Goal: Task Accomplishment & Management: Manage account settings

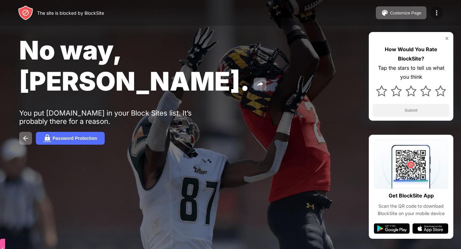
click at [435, 8] on div at bounding box center [436, 12] width 13 height 13
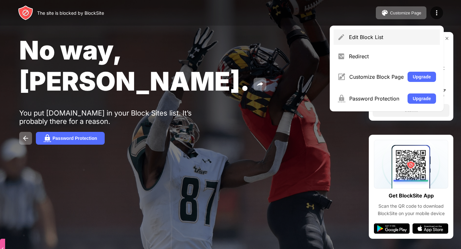
click at [341, 40] on img at bounding box center [341, 37] width 8 height 8
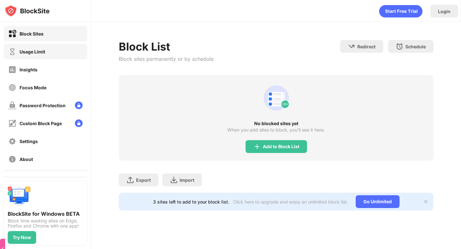
click at [66, 51] on div "Usage Limit" at bounding box center [45, 51] width 83 height 15
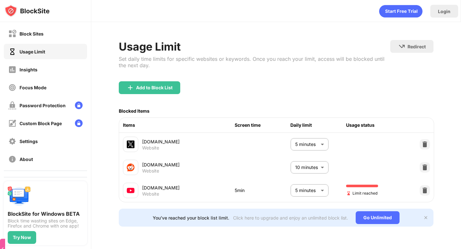
click at [313, 187] on body "Block Sites Usage Limit Insights Focus Mode Password Protection Custom Block Pa…" at bounding box center [230, 124] width 461 height 249
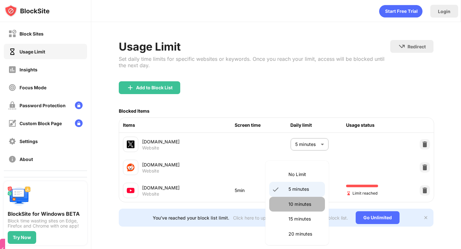
click at [306, 197] on li "10 minutes" at bounding box center [297, 204] width 56 height 15
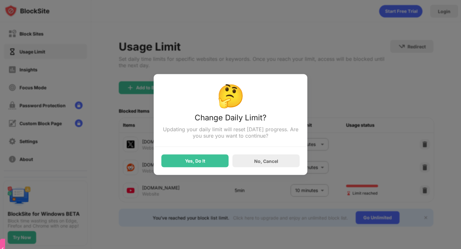
click at [190, 156] on div "Yes, Do It" at bounding box center [194, 160] width 67 height 13
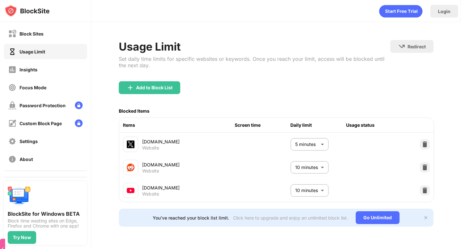
click at [304, 193] on body "Block Sites Usage Limit Insights Focus Mode Password Protection Custom Block Pa…" at bounding box center [230, 124] width 461 height 249
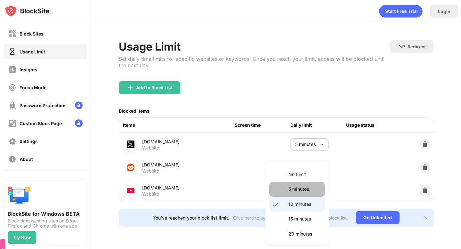
click at [303, 193] on li "5 minutes" at bounding box center [297, 189] width 56 height 15
type input "*"
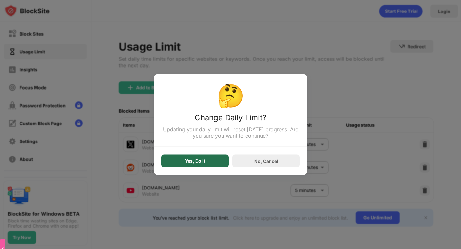
click at [196, 166] on div "Yes, Do It" at bounding box center [194, 160] width 67 height 13
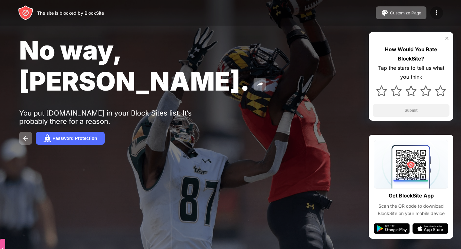
click at [435, 7] on div at bounding box center [436, 12] width 13 height 13
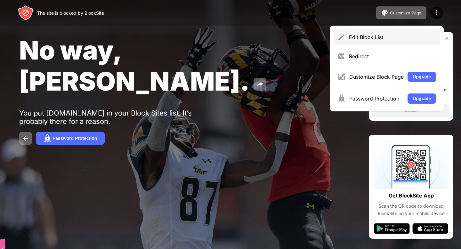
click at [360, 30] on div "Edit Block List" at bounding box center [386, 36] width 106 height 15
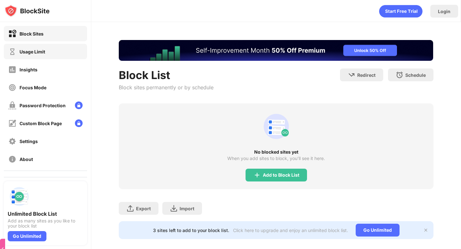
click at [45, 56] on div "Usage Limit" at bounding box center [45, 51] width 83 height 15
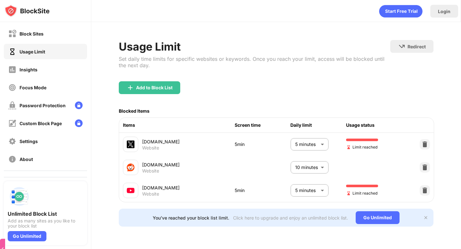
click at [305, 184] on body "Block Sites Usage Limit Insights Focus Mode Password Protection Custom Block Pa…" at bounding box center [230, 124] width 461 height 249
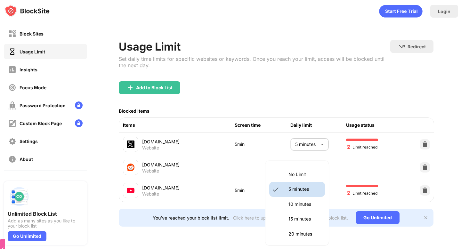
click at [304, 199] on li "10 minutes" at bounding box center [297, 204] width 56 height 15
type input "**"
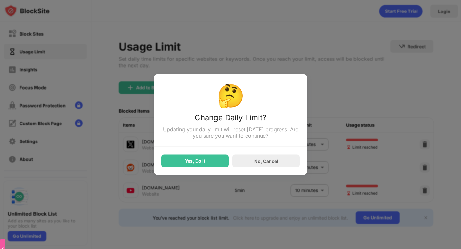
click at [191, 154] on div "Yes, Do It No, Cancel" at bounding box center [230, 157] width 138 height 20
click at [191, 160] on div "Yes, Do It" at bounding box center [195, 160] width 20 height 5
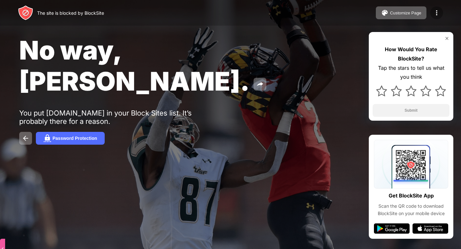
click at [432, 13] on div at bounding box center [436, 12] width 13 height 13
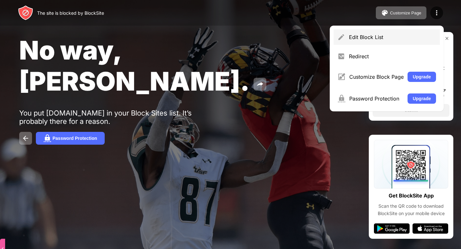
click at [391, 30] on div "Edit Block List" at bounding box center [386, 36] width 106 height 15
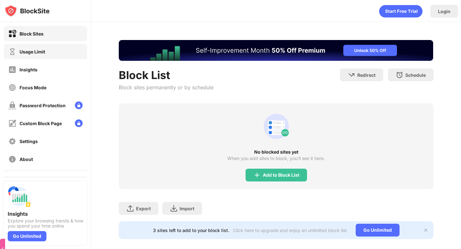
click at [53, 51] on div "Usage Limit" at bounding box center [45, 51] width 83 height 15
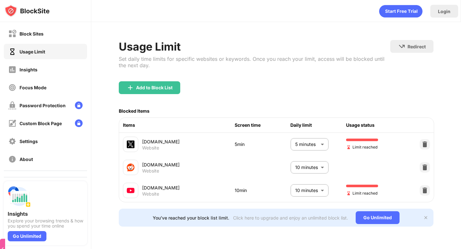
click at [309, 193] on body "Block Sites Usage Limit Insights Focus Mode Password Protection Custom Block Pa…" at bounding box center [230, 124] width 461 height 249
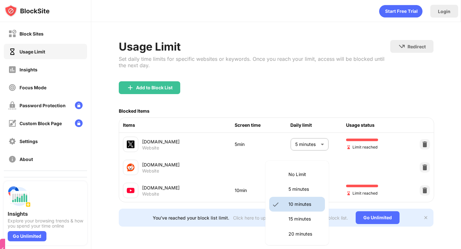
click at [305, 186] on p "5 minutes" at bounding box center [304, 188] width 33 height 7
type input "*"
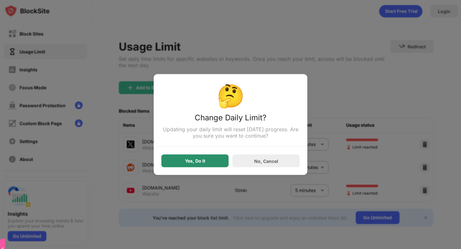
click at [211, 159] on div "Yes, Do It" at bounding box center [194, 160] width 67 height 13
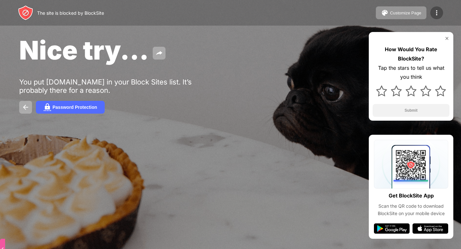
click at [438, 13] on img at bounding box center [436, 13] width 8 height 8
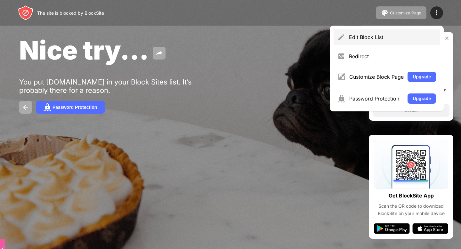
click at [370, 39] on div "Edit Block List" at bounding box center [392, 37] width 87 height 6
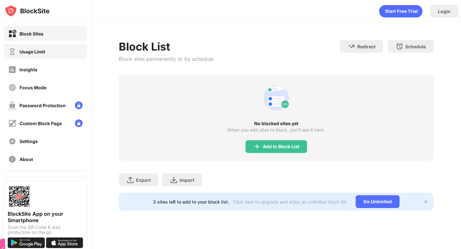
click at [66, 49] on div "Usage Limit" at bounding box center [45, 51] width 83 height 15
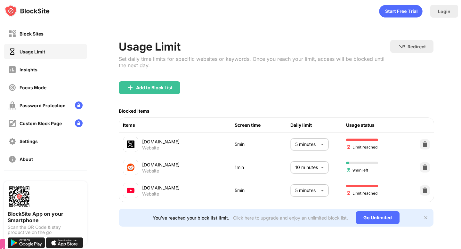
click at [301, 177] on div "reddit.com Website 1min 10 minutes ** ​ 9min left" at bounding box center [276, 167] width 314 height 23
click at [301, 188] on body "Block Sites Usage Limit Insights Focus Mode Password Protection Custom Block Pa…" at bounding box center [230, 124] width 461 height 249
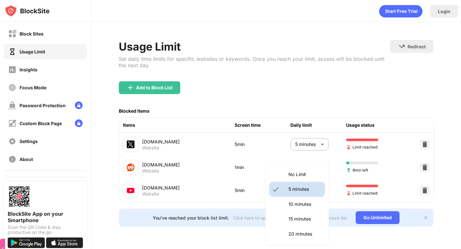
click at [301, 200] on li "10 minutes" at bounding box center [297, 204] width 56 height 15
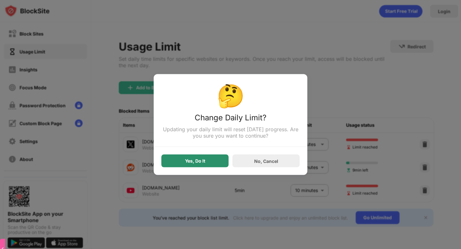
click at [209, 157] on div "Yes, Do It" at bounding box center [194, 160] width 67 height 13
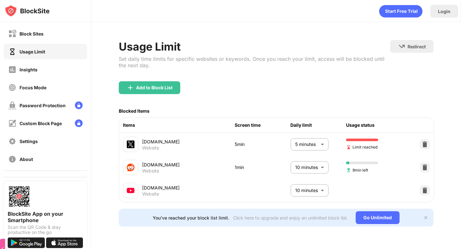
click at [310, 176] on div "reddit.com Website 1min 10 minutes ** ​ 9min left" at bounding box center [276, 167] width 314 height 23
click at [310, 189] on body "Block Sites Usage Limit Insights Focus Mode Password Protection Custom Block Pa…" at bounding box center [230, 124] width 461 height 249
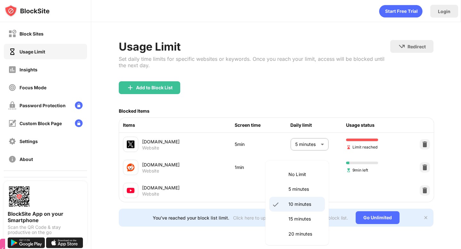
click at [310, 189] on p "5 minutes" at bounding box center [304, 188] width 33 height 7
type input "*"
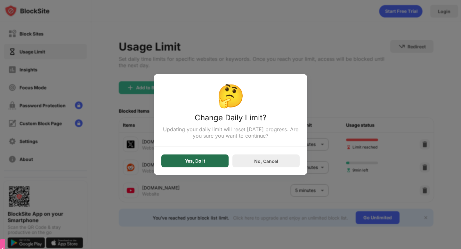
click at [207, 166] on div "Yes, Do It" at bounding box center [194, 160] width 67 height 13
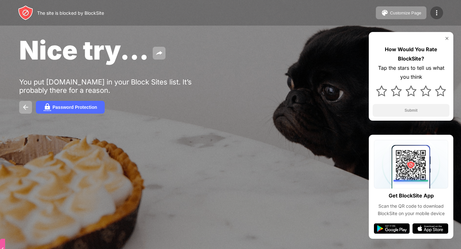
click at [435, 12] on img at bounding box center [436, 13] width 8 height 8
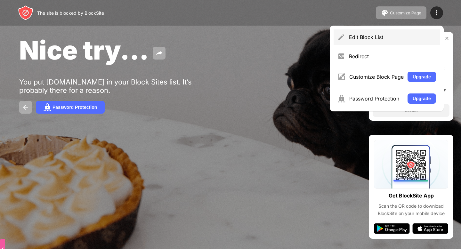
click at [367, 33] on div "Edit Block List" at bounding box center [386, 36] width 106 height 15
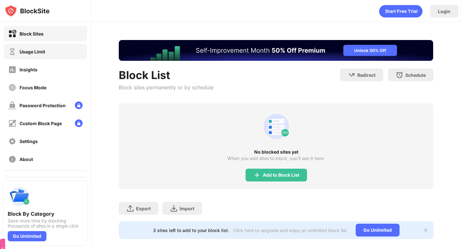
click at [66, 49] on div "Usage Limit" at bounding box center [45, 51] width 83 height 15
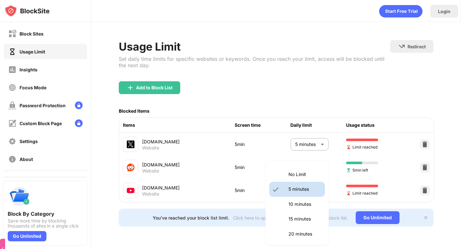
click at [314, 190] on body "Block Sites Usage Limit Insights Focus Mode Password Protection Custom Block Pa…" at bounding box center [230, 124] width 461 height 249
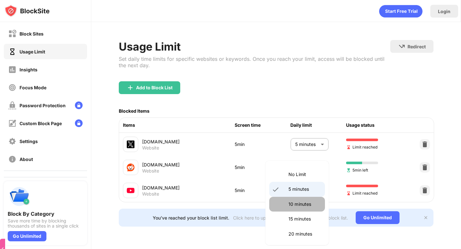
click at [304, 200] on li "10 minutes" at bounding box center [297, 204] width 56 height 15
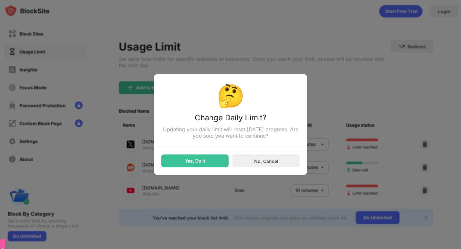
click at [216, 152] on div "Yes, Do It No, Cancel" at bounding box center [230, 157] width 138 height 20
click at [216, 157] on div "Yes, Do It" at bounding box center [194, 160] width 67 height 13
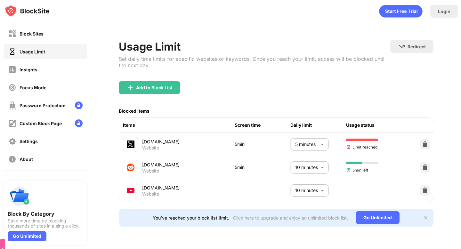
click at [308, 196] on body "Block Sites Usage Limit Insights Focus Mode Password Protection Custom Block Pa…" at bounding box center [230, 124] width 461 height 249
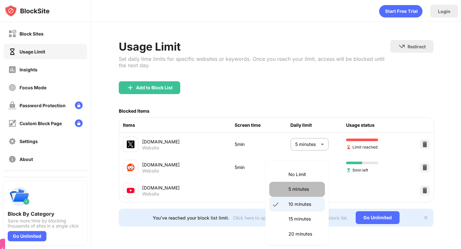
click at [301, 194] on li "5 minutes" at bounding box center [297, 189] width 56 height 15
type input "*"
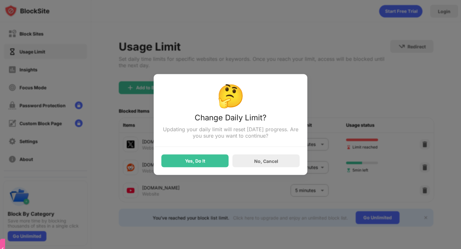
click at [202, 158] on div "Yes, Do It" at bounding box center [194, 160] width 67 height 13
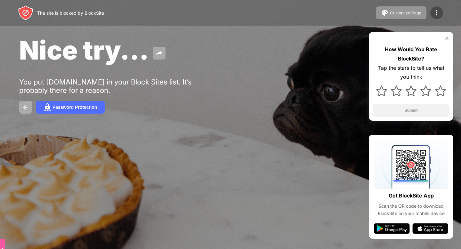
click at [439, 8] on div at bounding box center [436, 12] width 13 height 13
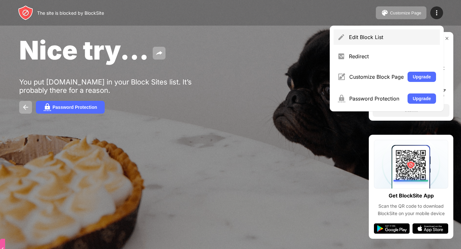
click at [369, 34] on div "Edit Block List" at bounding box center [392, 37] width 87 height 6
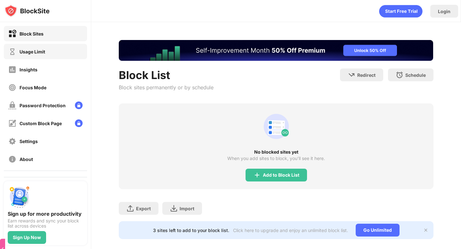
click at [56, 54] on div "Usage Limit" at bounding box center [45, 51] width 83 height 15
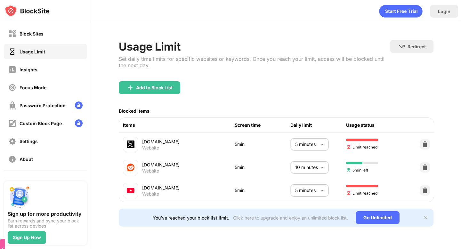
click at [309, 189] on body "Block Sites Usage Limit Insights Focus Mode Password Protection Custom Block Pa…" at bounding box center [230, 124] width 461 height 249
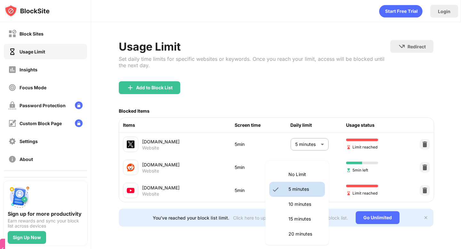
click at [308, 198] on li "10 minutes" at bounding box center [297, 204] width 56 height 15
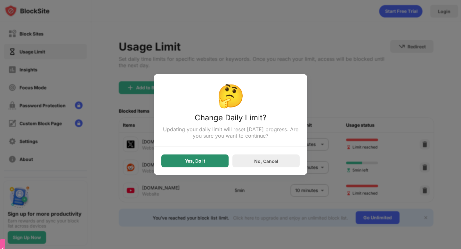
click at [188, 157] on div "Yes, Do It" at bounding box center [194, 160] width 67 height 13
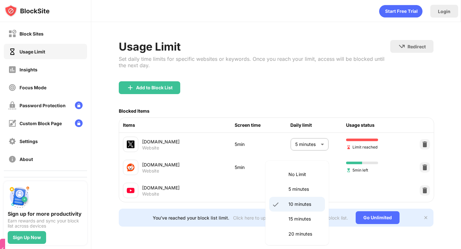
click at [326, 187] on body "Block Sites Usage Limit Insights Focus Mode Password Protection Custom Block Pa…" at bounding box center [230, 124] width 461 height 249
click at [297, 190] on p "5 minutes" at bounding box center [304, 188] width 33 height 7
type input "*"
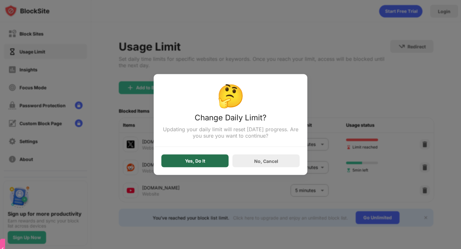
click at [188, 161] on div "Yes, Do It" at bounding box center [195, 160] width 20 height 5
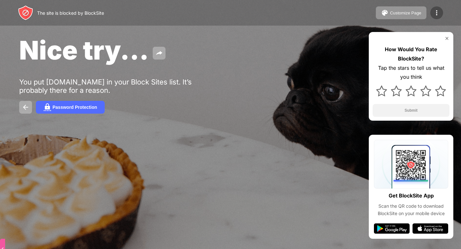
click at [430, 11] on div at bounding box center [436, 12] width 13 height 13
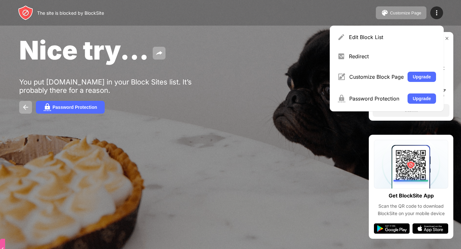
click at [373, 43] on div "Edit Block List" at bounding box center [386, 36] width 106 height 15
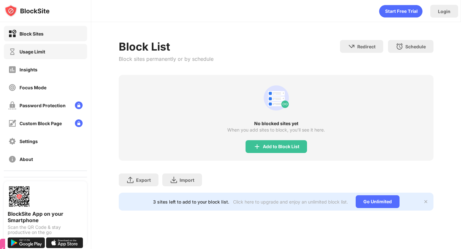
click at [37, 50] on div "Usage Limit" at bounding box center [33, 51] width 26 height 5
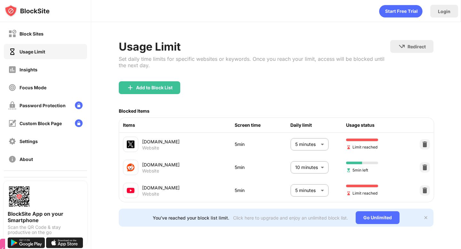
click at [293, 186] on body "Block Sites Usage Limit Insights Focus Mode Password Protection Custom Block Pa…" at bounding box center [230, 124] width 461 height 249
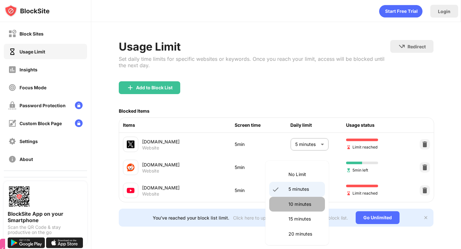
click at [292, 202] on p "10 minutes" at bounding box center [304, 204] width 33 height 7
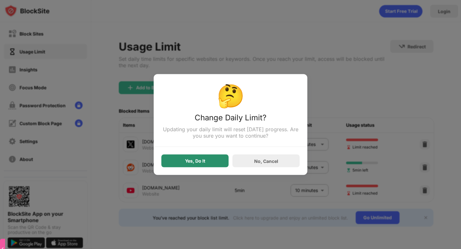
click at [180, 156] on div "Yes, Do It" at bounding box center [194, 160] width 67 height 13
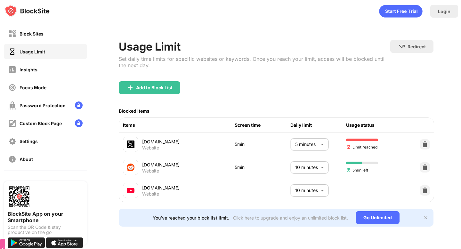
click at [320, 194] on body "Block Sites Usage Limit Insights Focus Mode Password Protection Custom Block Pa…" at bounding box center [230, 124] width 461 height 249
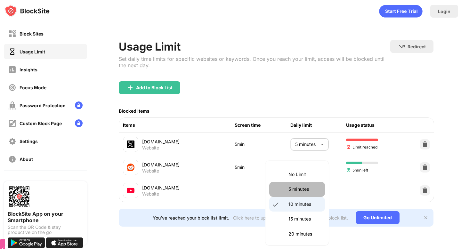
click at [302, 193] on li "5 minutes" at bounding box center [297, 189] width 56 height 15
type input "*"
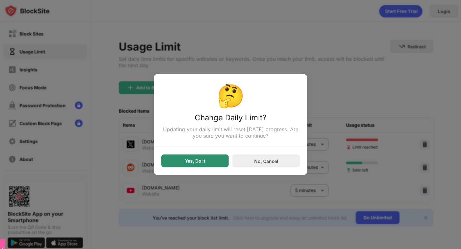
click at [214, 159] on div "Yes, Do It" at bounding box center [194, 160] width 67 height 13
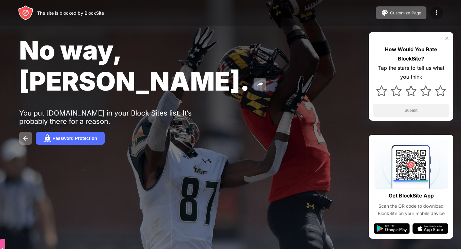
click at [434, 10] on img at bounding box center [436, 13] width 8 height 8
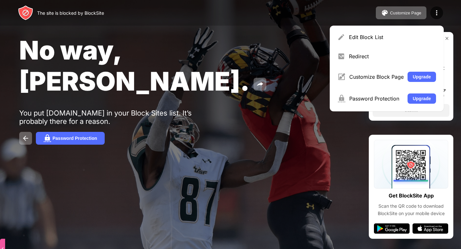
click at [376, 40] on div "Edit Block List" at bounding box center [386, 36] width 106 height 15
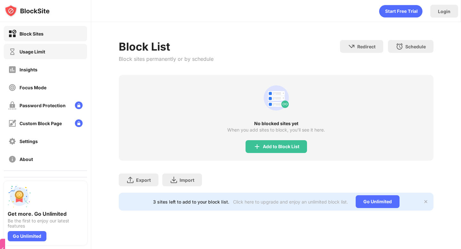
click at [41, 49] on div "Usage Limit" at bounding box center [33, 51] width 26 height 5
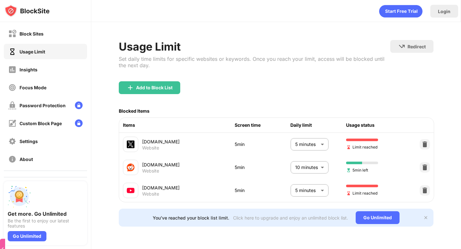
click at [319, 189] on body "Block Sites Usage Limit Insights Focus Mode Password Protection Custom Block Pa…" at bounding box center [230, 124] width 461 height 249
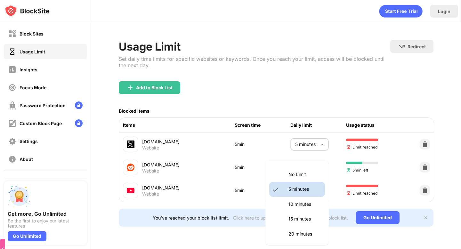
click at [305, 179] on li "No Limit" at bounding box center [297, 174] width 56 height 15
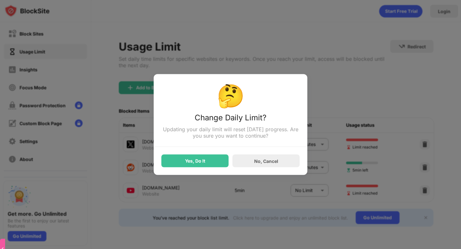
click at [200, 160] on div "Yes, Do It" at bounding box center [195, 160] width 20 height 5
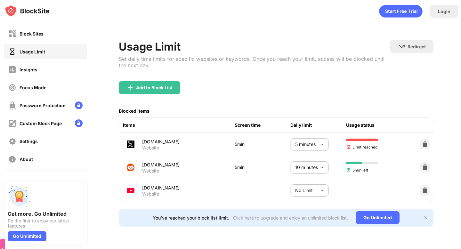
click at [303, 189] on body "Block Sites Usage Limit Insights Focus Mode Password Protection Custom Block Pa…" at bounding box center [230, 124] width 461 height 249
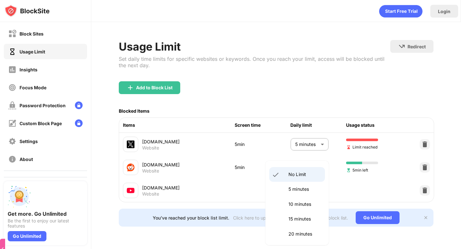
click at [302, 193] on li "5 minutes" at bounding box center [297, 189] width 56 height 15
type input "*"
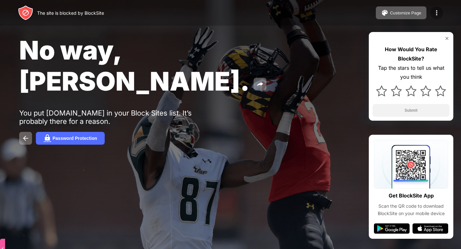
click at [438, 12] on img at bounding box center [436, 13] width 8 height 8
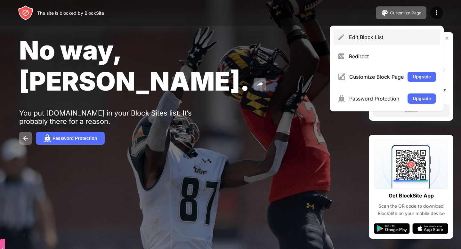
click at [376, 35] on div "Edit Block List" at bounding box center [392, 37] width 87 height 6
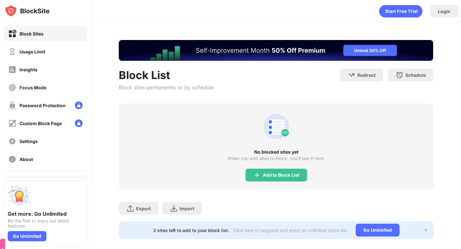
click at [43, 60] on div "Block Sites Usage Limit Insights Focus Mode Password Protection Custom Block Pa…" at bounding box center [45, 96] width 91 height 148
click at [43, 57] on div "Usage Limit" at bounding box center [45, 51] width 83 height 15
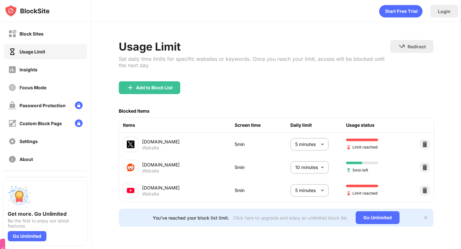
click at [312, 187] on body "Block Sites Usage Limit Insights Focus Mode Password Protection Custom Block Pa…" at bounding box center [230, 124] width 461 height 249
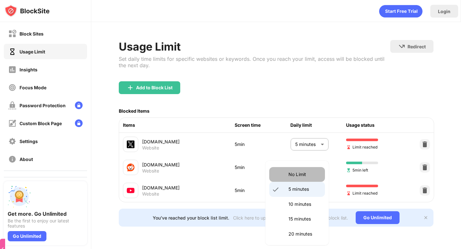
click at [293, 175] on p "No Limit" at bounding box center [304, 174] width 33 height 7
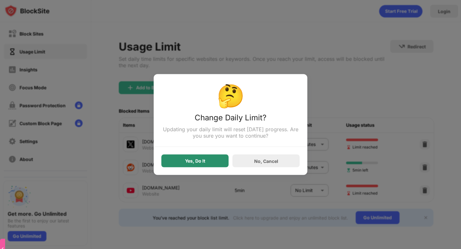
click at [201, 165] on div "Yes, Do It" at bounding box center [194, 160] width 67 height 13
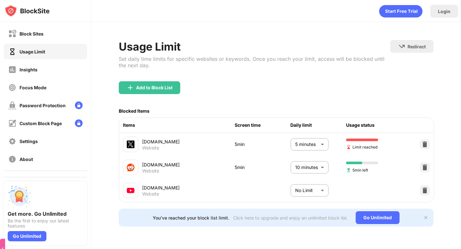
click at [305, 193] on body "Block Sites Usage Limit Insights Focus Mode Password Protection Custom Block Pa…" at bounding box center [230, 124] width 461 height 249
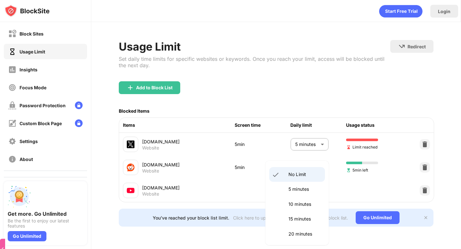
click at [295, 194] on li "5 minutes" at bounding box center [297, 189] width 56 height 15
type input "*"
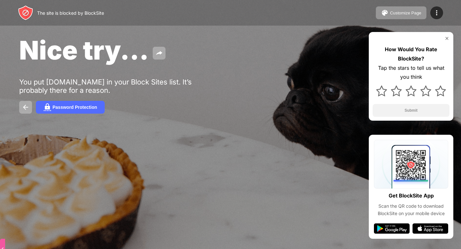
click at [431, 6] on div "The site is blocked by BlockSite Customize Page Edit Block List Redirect Custom…" at bounding box center [230, 13] width 461 height 26
click at [432, 14] on div at bounding box center [436, 12] width 13 height 13
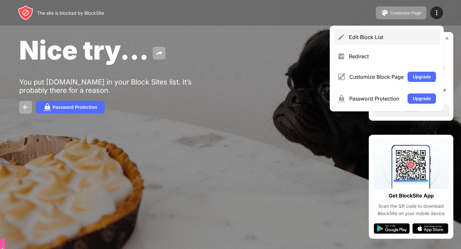
click at [363, 42] on div "Edit Block List" at bounding box center [386, 36] width 106 height 15
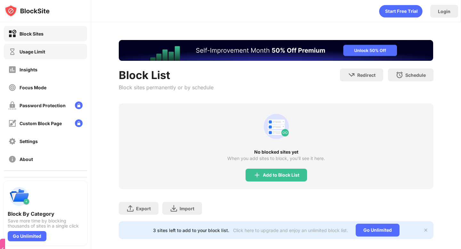
click at [26, 46] on div "Usage Limit" at bounding box center [45, 51] width 83 height 15
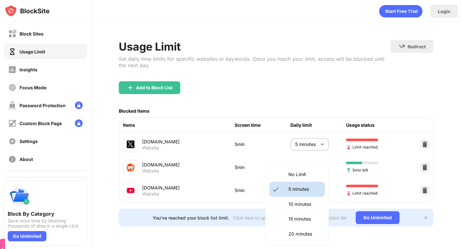
click at [295, 197] on body "Block Sites Usage Limit Insights Focus Mode Password Protection Custom Block Pa…" at bounding box center [230, 124] width 461 height 249
click at [283, 174] on li "No Limit" at bounding box center [297, 174] width 56 height 15
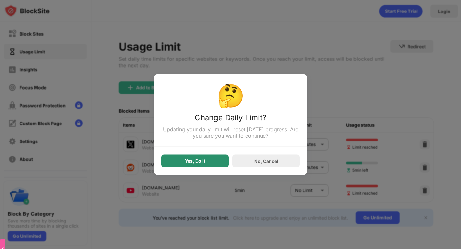
click at [213, 161] on div "Yes, Do It" at bounding box center [194, 160] width 67 height 13
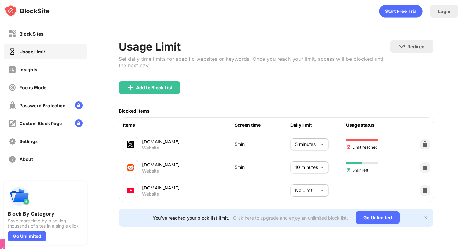
click at [307, 188] on body "Block Sites Usage Limit Insights Focus Mode Password Protection Custom Block Pa…" at bounding box center [230, 124] width 461 height 249
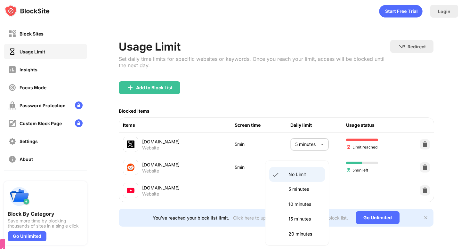
click at [296, 195] on li "5 minutes" at bounding box center [297, 189] width 56 height 15
type input "*"
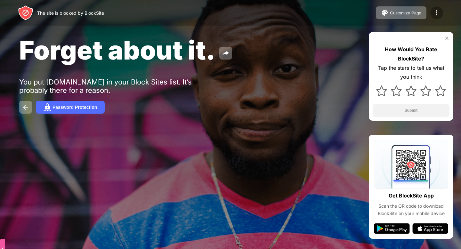
click at [431, 11] on div at bounding box center [436, 12] width 13 height 13
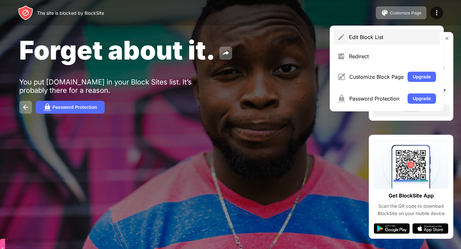
click at [384, 34] on div "Edit Block List" at bounding box center [392, 37] width 87 height 6
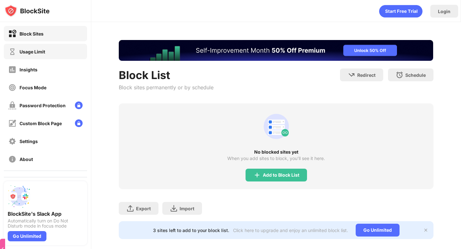
click at [25, 52] on div "Usage Limit" at bounding box center [33, 51] width 26 height 5
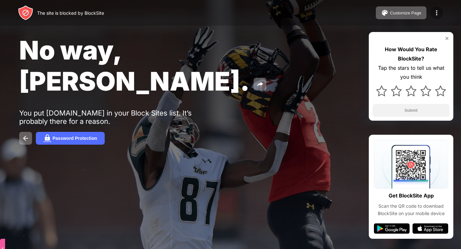
click at [432, 14] on img at bounding box center [436, 13] width 8 height 8
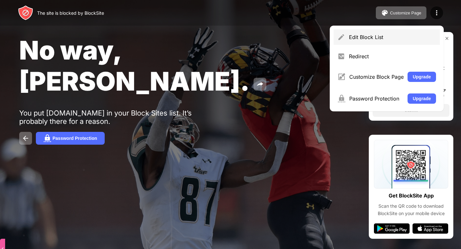
click at [361, 38] on div "Edit Block List" at bounding box center [392, 37] width 87 height 6
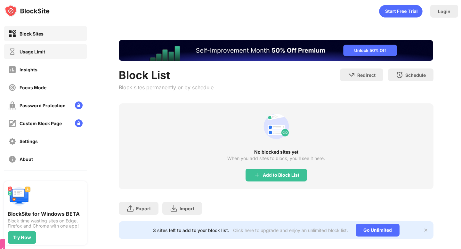
click at [36, 56] on div "Usage Limit" at bounding box center [45, 51] width 83 height 15
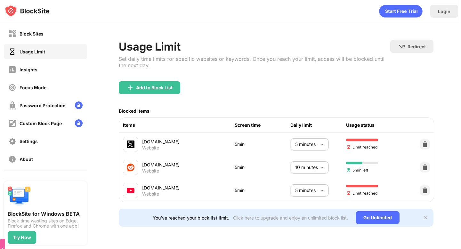
click at [302, 193] on body "Block Sites Usage Limit Insights Focus Mode Password Protection Custom Block Pa…" at bounding box center [230, 124] width 461 height 249
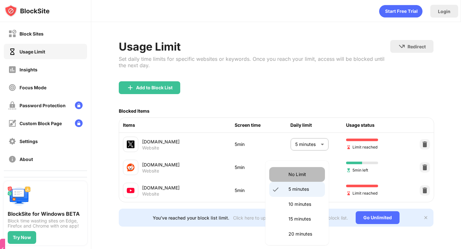
click at [295, 180] on li "No Limit" at bounding box center [297, 174] width 56 height 15
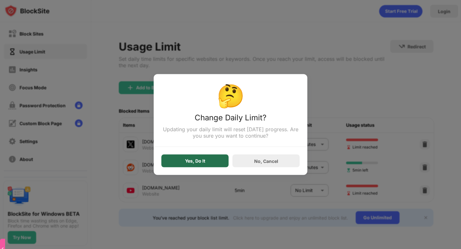
drag, startPoint x: 224, startPoint y: 167, endPoint x: 252, endPoint y: 166, distance: 28.1
click at [224, 166] on div "Yes, Do It" at bounding box center [194, 160] width 67 height 13
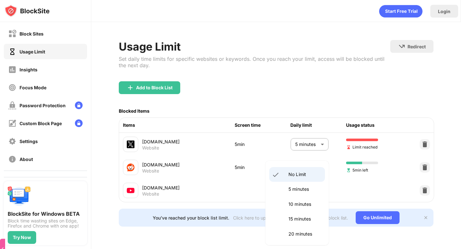
click at [304, 184] on body "Block Sites Usage Limit Insights Focus Mode Password Protection Custom Block Pa…" at bounding box center [230, 124] width 461 height 249
click at [293, 189] on p "5 minutes" at bounding box center [304, 188] width 33 height 7
type input "*"
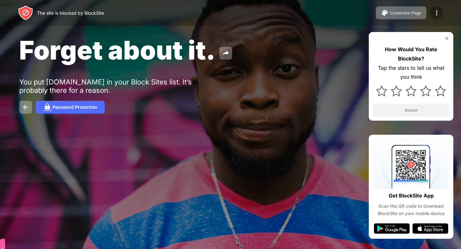
click at [436, 14] on img at bounding box center [436, 13] width 8 height 8
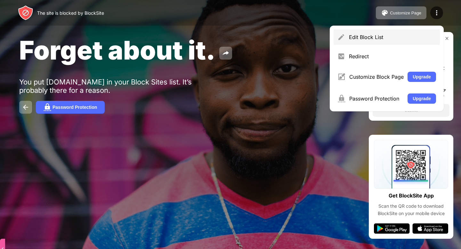
click at [381, 37] on div "Edit Block List" at bounding box center [392, 37] width 87 height 6
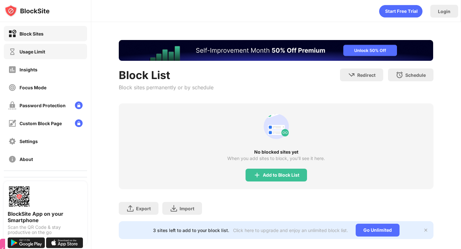
click at [31, 49] on div "Usage Limit" at bounding box center [33, 51] width 26 height 5
